Goal: Information Seeking & Learning: Learn about a topic

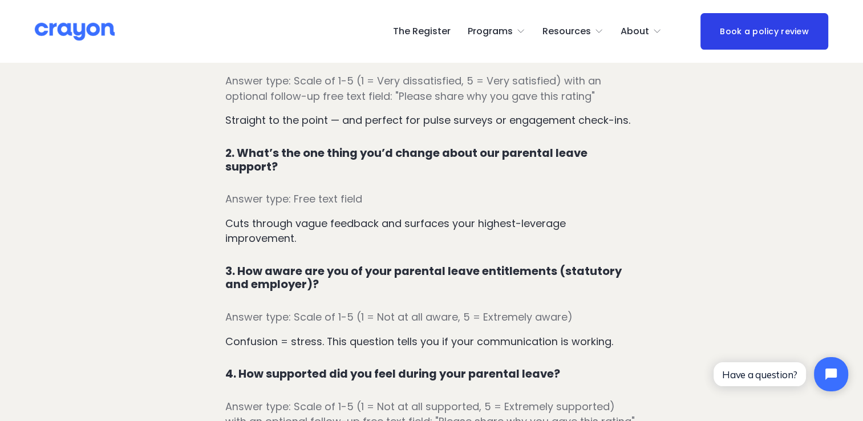
scroll to position [744, 0]
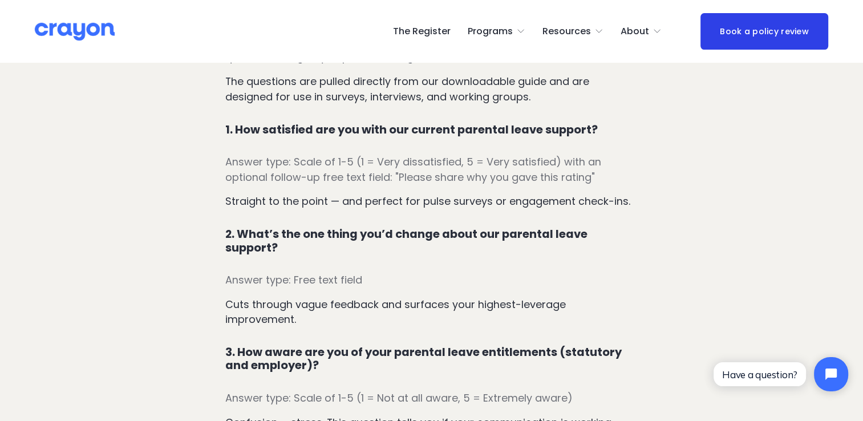
scroll to position [643, 0]
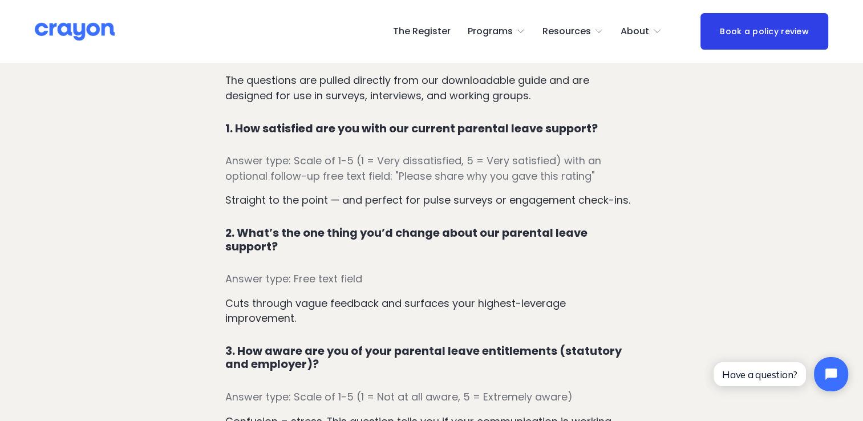
drag, startPoint x: 602, startPoint y: 127, endPoint x: 204, endPoint y: 127, distance: 397.2
copy h4 "1. How satisfied are you with our current parental leave support?"
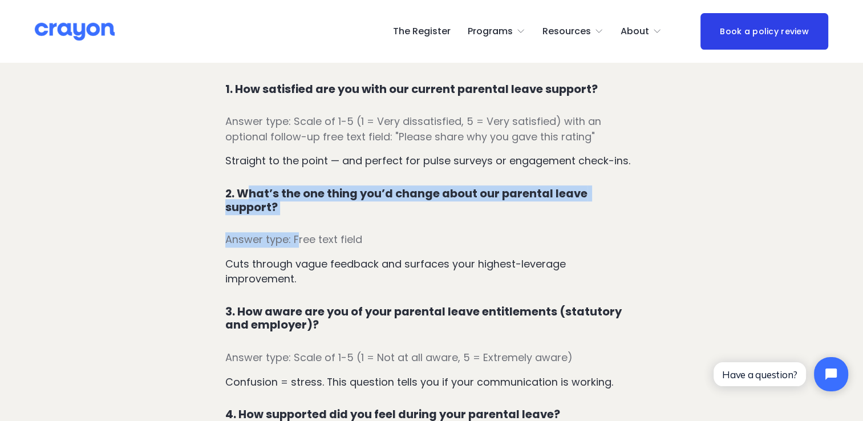
drag, startPoint x: 298, startPoint y: 220, endPoint x: 243, endPoint y: 199, distance: 58.9
drag, startPoint x: 243, startPoint y: 199, endPoint x: 269, endPoint y: 206, distance: 27.3
click at [269, 206] on h4 "2. What’s the one thing you’d change about our parental leave support?" at bounding box center [431, 200] width 413 height 27
click at [281, 206] on h4 "2. What’s the one thing you’d change about our parental leave support?" at bounding box center [431, 200] width 413 height 27
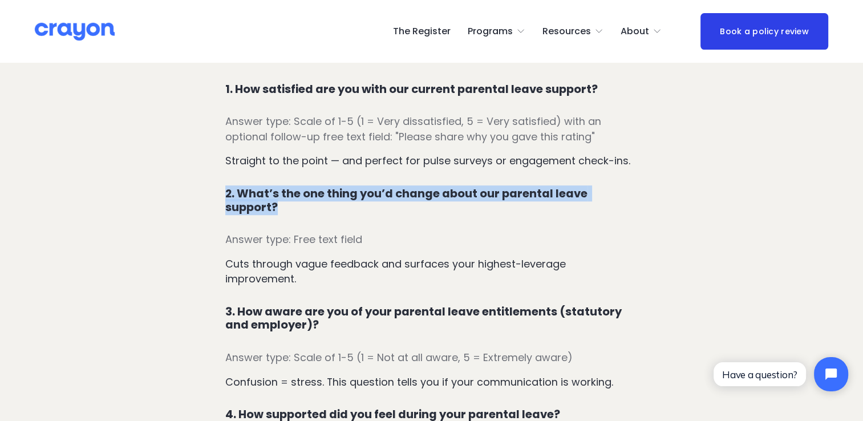
drag, startPoint x: 281, startPoint y: 213, endPoint x: 224, endPoint y: 192, distance: 60.7
copy h4 "2. What’s the one thing you’d change about our parental leave support?"
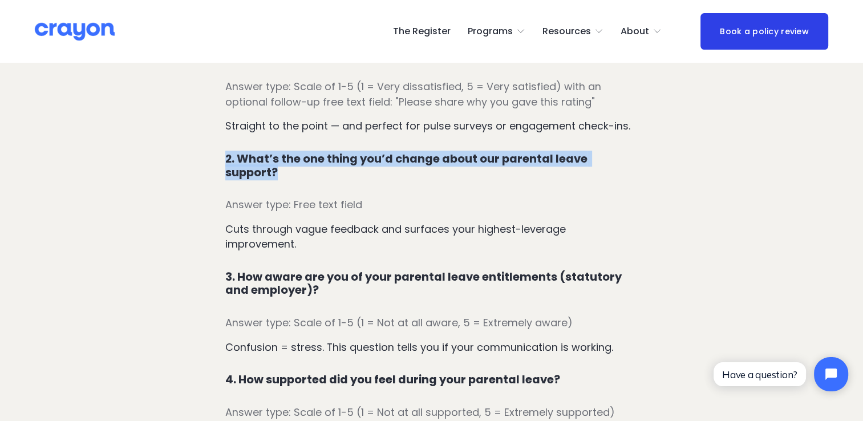
scroll to position [726, 0]
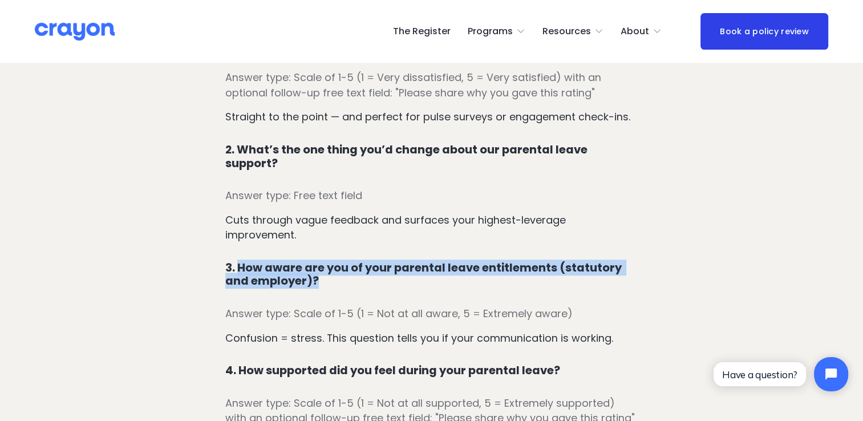
drag, startPoint x: 320, startPoint y: 268, endPoint x: 238, endPoint y: 253, distance: 82.9
click at [238, 261] on h4 "3. How aware are you of your parental leave entitlements (statutory and employe…" at bounding box center [431, 274] width 413 height 27
copy h4 "How aware are you of your parental leave entitlements (statutory and employer)?"
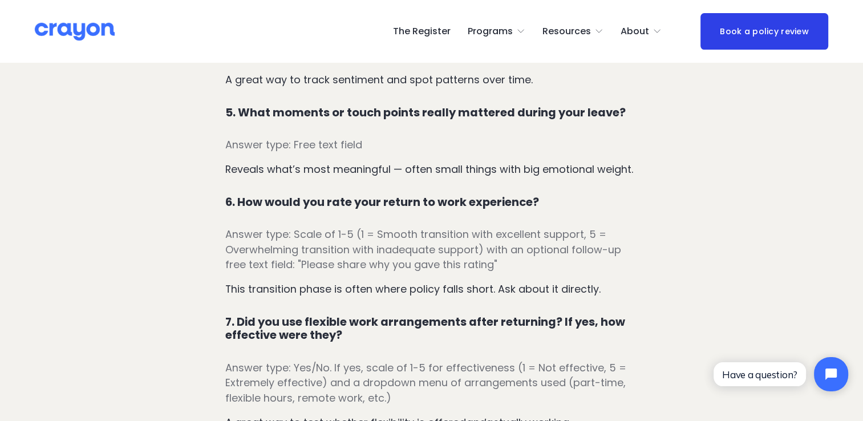
scroll to position [1091, 0]
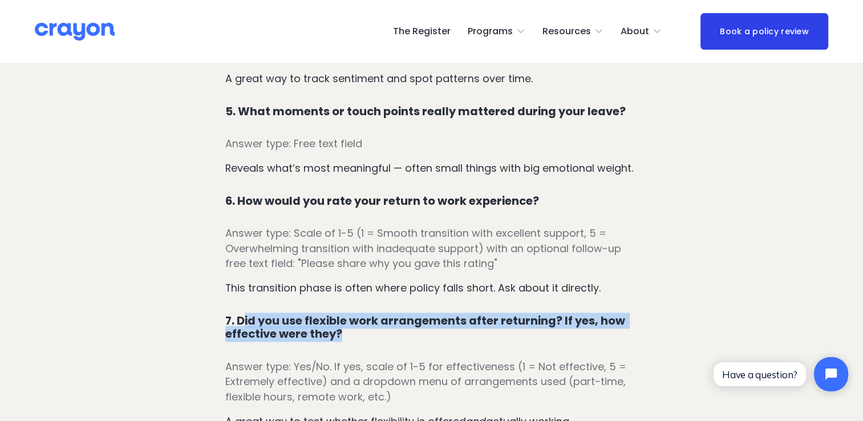
drag, startPoint x: 370, startPoint y: 326, endPoint x: 245, endPoint y: 303, distance: 127.0
click at [245, 314] on h4 "7. Did you use flexible work arrangements after returning? If yes, how effectiv…" at bounding box center [431, 327] width 413 height 27
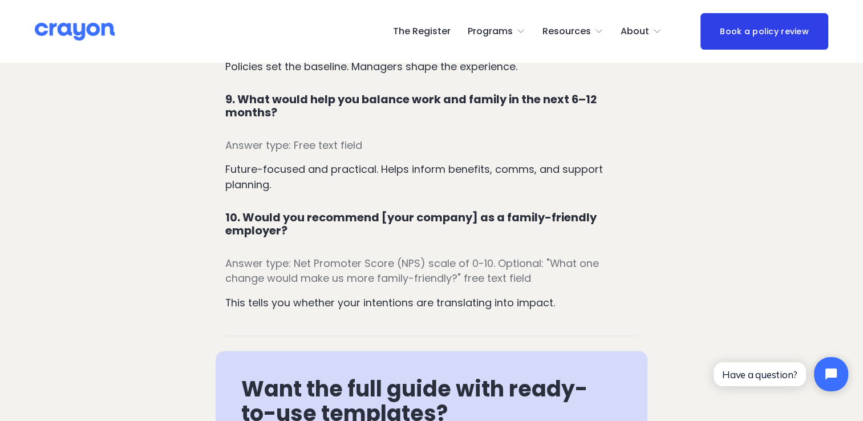
scroll to position [1511, 0]
